Goal: Task Accomplishment & Management: Manage account settings

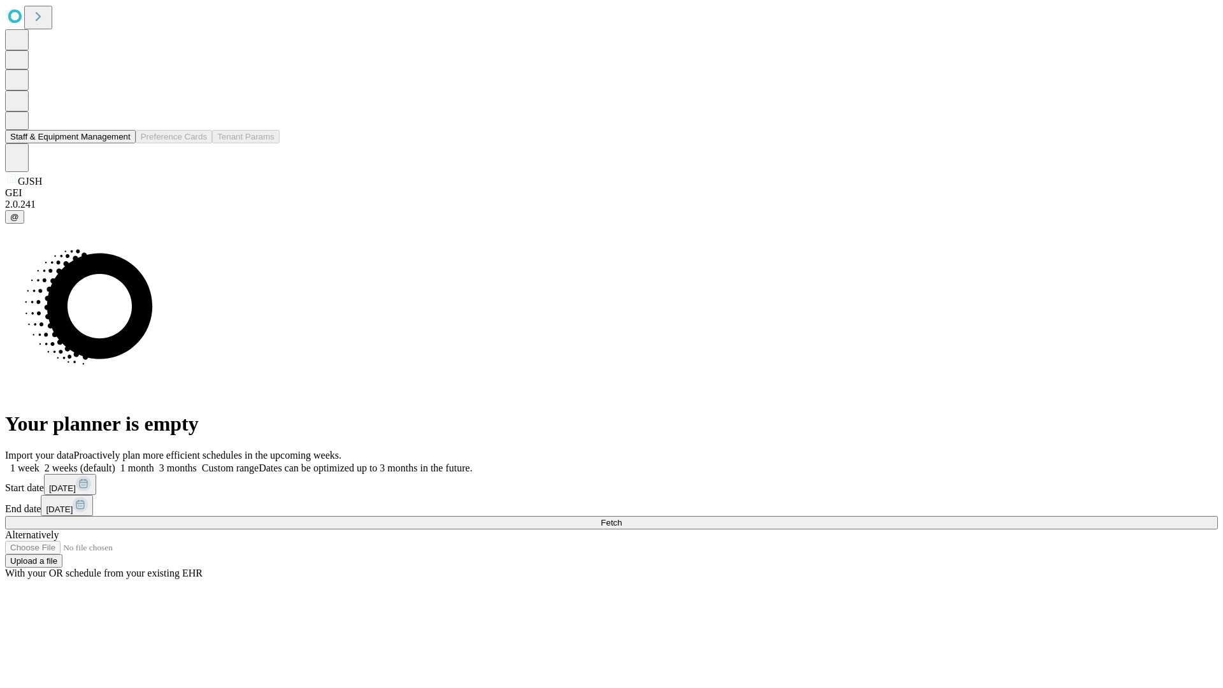
click at [122, 143] on button "Staff & Equipment Management" at bounding box center [70, 136] width 131 height 13
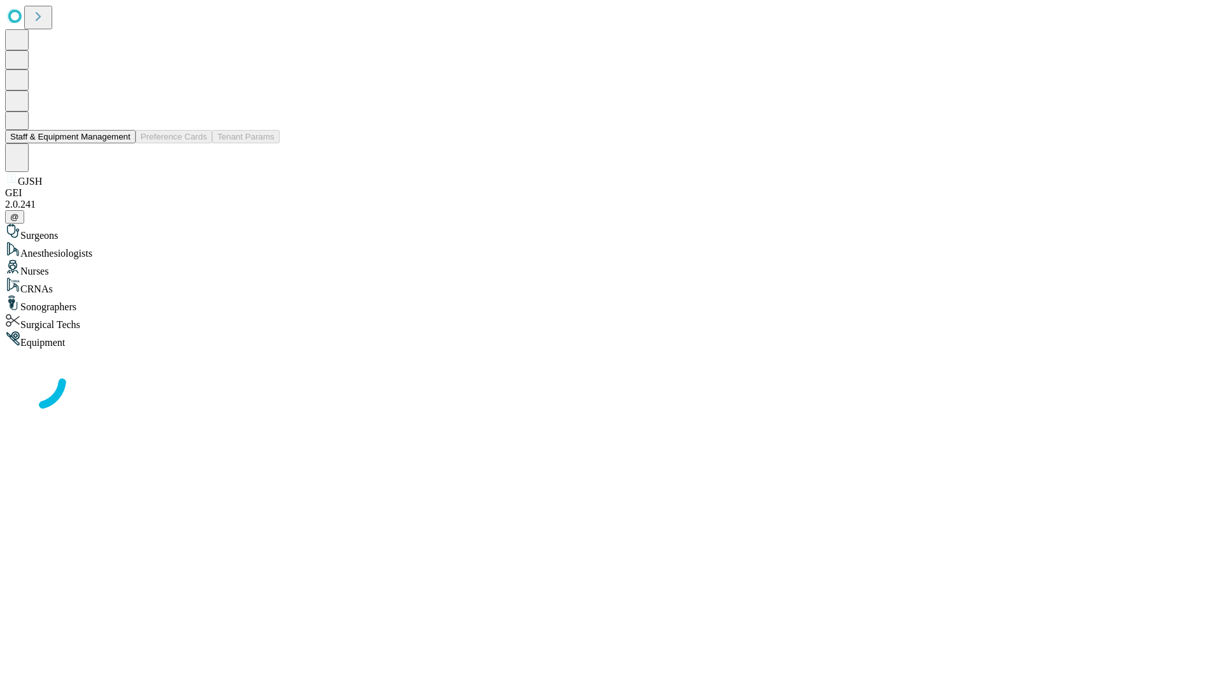
click at [122, 143] on button "Staff & Equipment Management" at bounding box center [70, 136] width 131 height 13
